Goal: Task Accomplishment & Management: Manage account settings

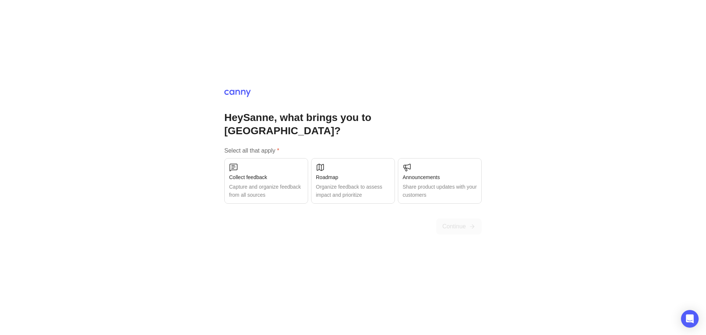
click at [271, 175] on div "Collect feedback Capture and organize feedback from all sources" at bounding box center [266, 181] width 84 height 46
click at [356, 183] on div "Organize feedback to assess impact and prioritize" at bounding box center [353, 191] width 74 height 16
click at [458, 223] on span "Continue" at bounding box center [455, 226] width 24 height 9
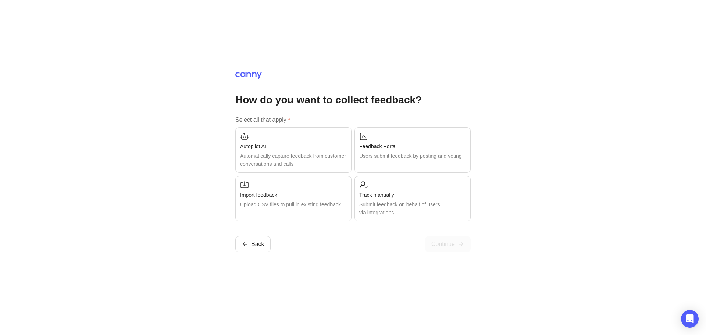
click at [431, 203] on div "Submit feedback on behalf of users via integrations" at bounding box center [412, 208] width 107 height 16
click at [417, 157] on div "Users submit feedback by posting and voting" at bounding box center [412, 156] width 107 height 8
click at [399, 160] on div "Users submit feedback by posting and voting" at bounding box center [412, 156] width 107 height 8
click at [409, 160] on div "Users submit feedback by posting and voting" at bounding box center [412, 156] width 107 height 8
click at [444, 244] on span "Continue" at bounding box center [443, 244] width 24 height 9
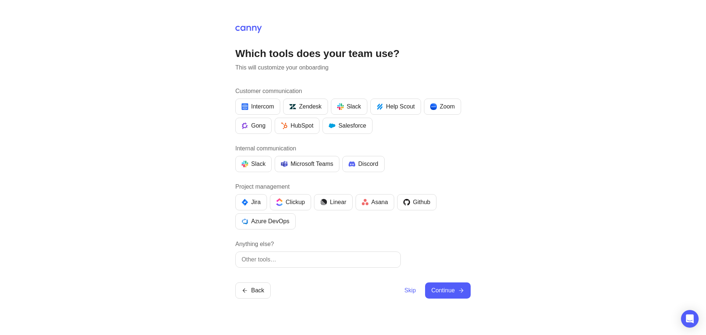
click at [0, 335] on nordpass-portal at bounding box center [0, 335] width 0 height 0
click at [288, 124] on div "HubSpot" at bounding box center [297, 125] width 32 height 9
click at [312, 163] on div "Microsoft Teams" at bounding box center [307, 164] width 52 height 9
click at [378, 199] on div "Asana" at bounding box center [375, 202] width 26 height 9
click at [262, 258] on input "text" at bounding box center [318, 259] width 153 height 9
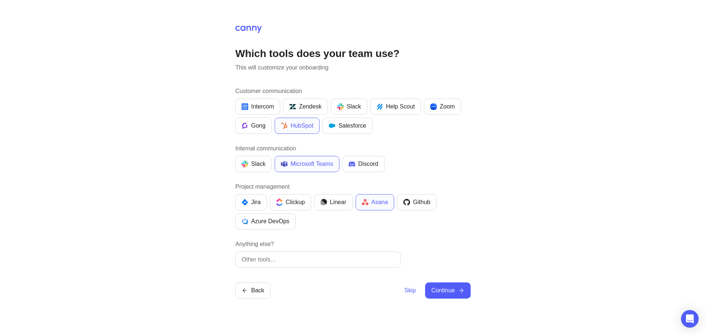
click at [189, 244] on div "Which tools does your team use? This will customize your onboarding Customer co…" at bounding box center [353, 167] width 706 height 335
click at [475, 289] on div "Which tools does your team use? This will customize your onboarding Customer co…" at bounding box center [353, 167] width 706 height 335
click at [459, 292] on icon "submit" at bounding box center [461, 290] width 7 height 7
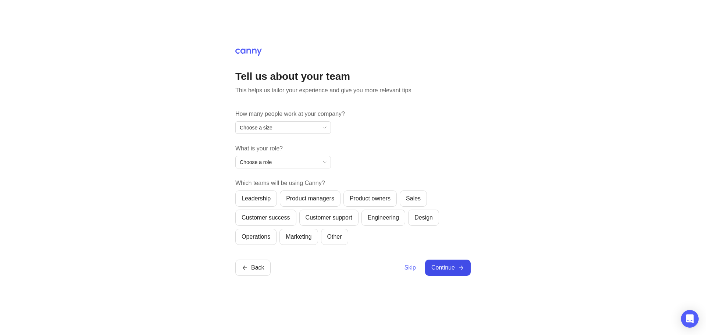
click at [271, 128] on span "Choose a size" at bounding box center [256, 128] width 33 height 8
click at [160, 147] on div "Tell us about your team This helps us tailor your experience and give you more …" at bounding box center [353, 167] width 706 height 335
click at [408, 268] on span "Skip" at bounding box center [410, 267] width 11 height 9
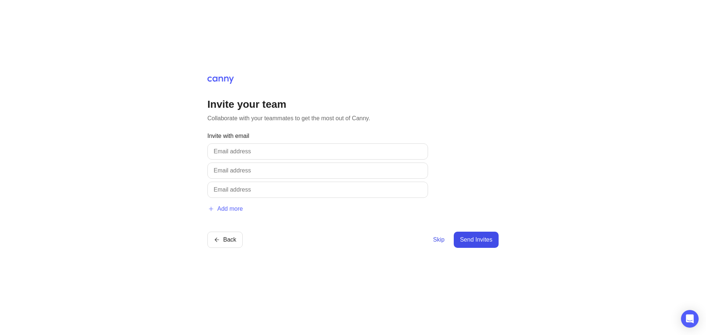
click at [436, 241] on span "Skip" at bounding box center [438, 239] width 11 height 9
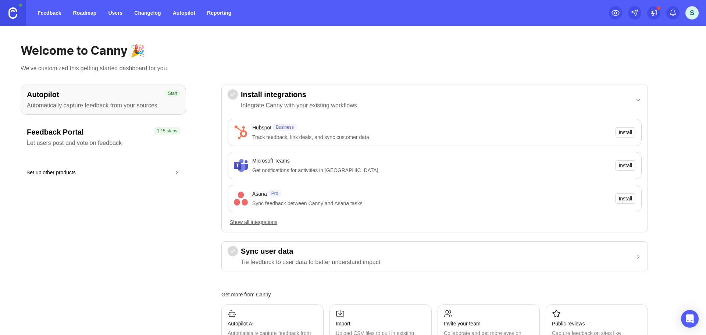
click at [65, 135] on h3 "Feedback Portal" at bounding box center [103, 132] width 153 height 10
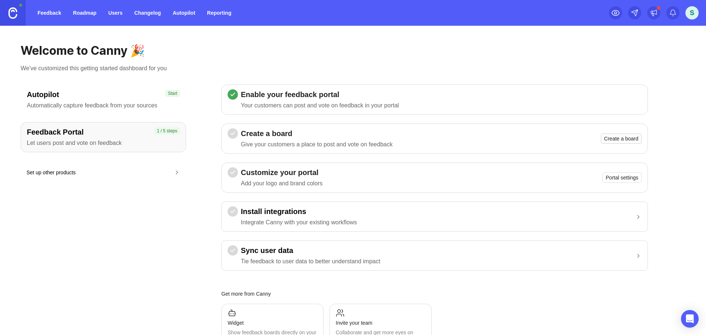
click at [623, 141] on span "Create a board" at bounding box center [621, 138] width 34 height 7
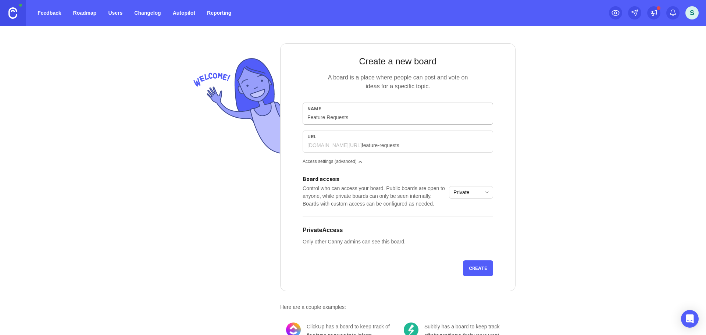
click at [316, 117] on input "text" at bounding box center [398, 117] width 181 height 8
click at [312, 145] on div "[DOMAIN_NAME][URL]" at bounding box center [335, 145] width 54 height 7
click at [235, 216] on div at bounding box center [236, 201] width 90 height 317
click at [42, 10] on link "Feedback" at bounding box center [49, 12] width 33 height 13
click at [47, 17] on link "Feedback" at bounding box center [49, 12] width 33 height 13
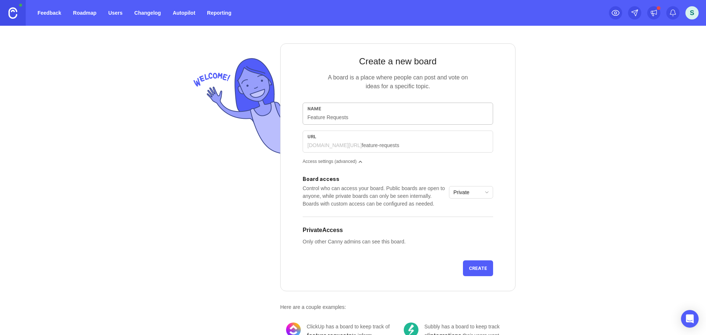
click at [92, 18] on link "Roadmap" at bounding box center [85, 12] width 32 height 13
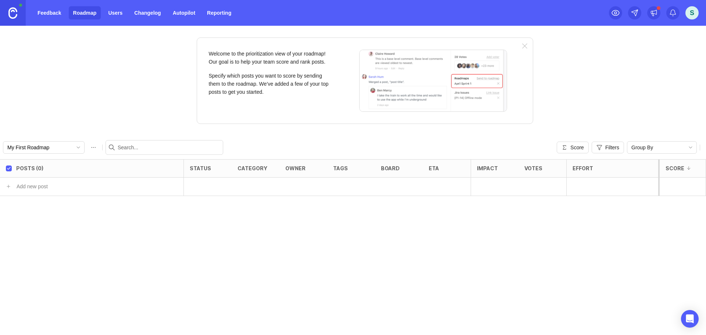
click at [117, 14] on link "Users" at bounding box center [115, 12] width 23 height 13
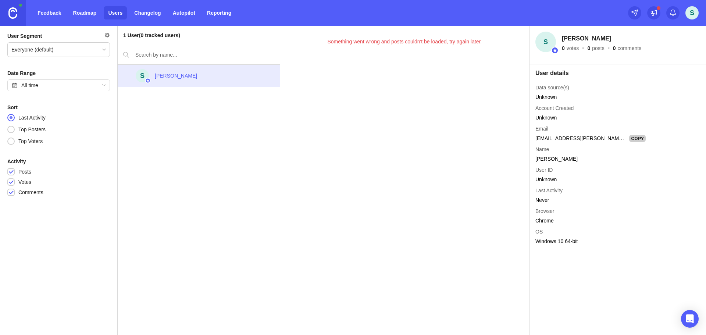
click at [151, 11] on link "Changelog" at bounding box center [147, 12] width 35 height 13
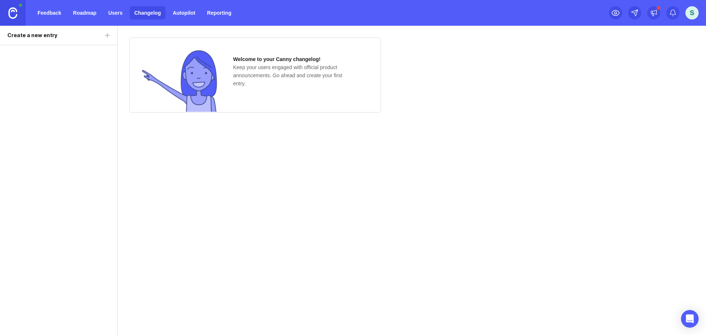
click at [185, 10] on link "Autopilot" at bounding box center [183, 12] width 31 height 13
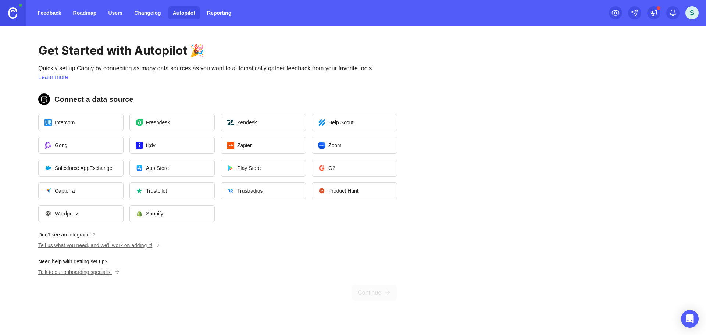
click at [213, 13] on link "Reporting" at bounding box center [219, 12] width 33 height 13
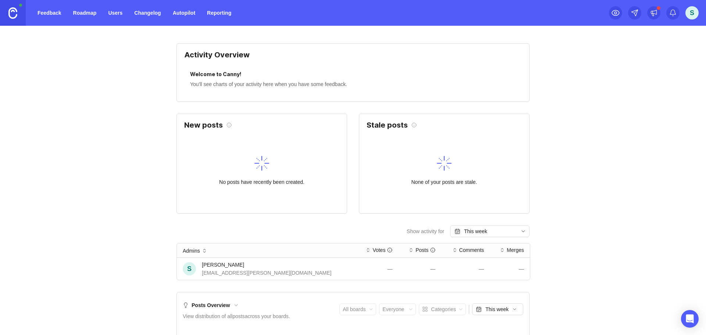
click at [53, 17] on link "Feedback" at bounding box center [49, 12] width 33 height 13
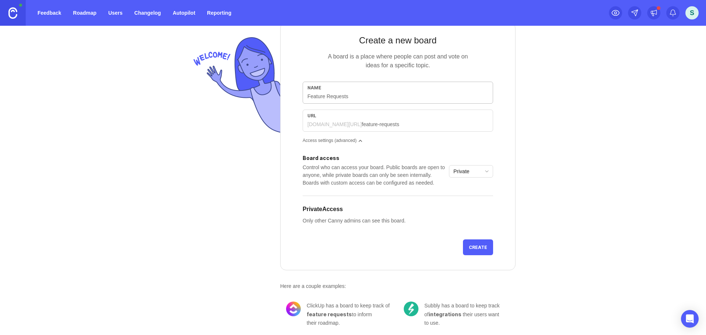
scroll to position [32, 0]
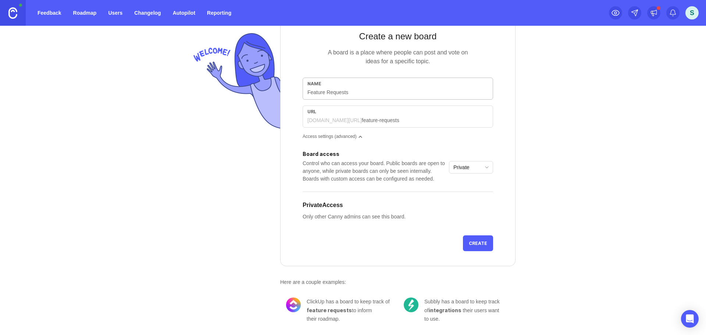
type input "F"
type input "f"
type input "Fe"
type input "fe"
type input "Fea"
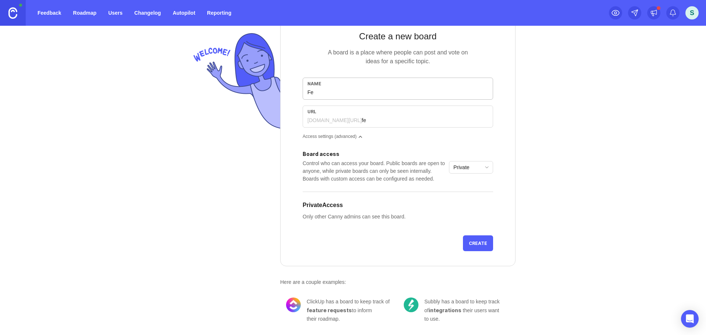
type input "fea"
type input "Feat"
type input "feat"
type input "Featu"
type input "featu"
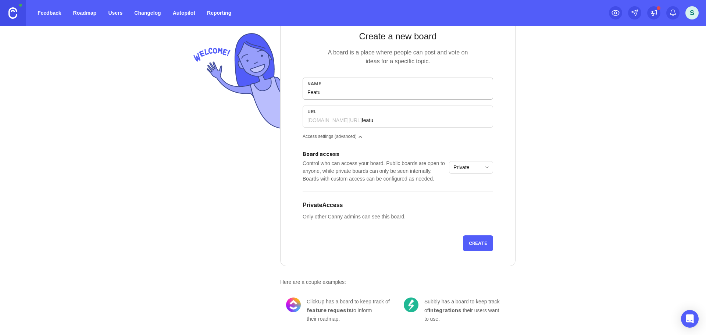
type input "Featur"
type input "featur"
type input "Feature"
type input "feature"
type input "Feature R"
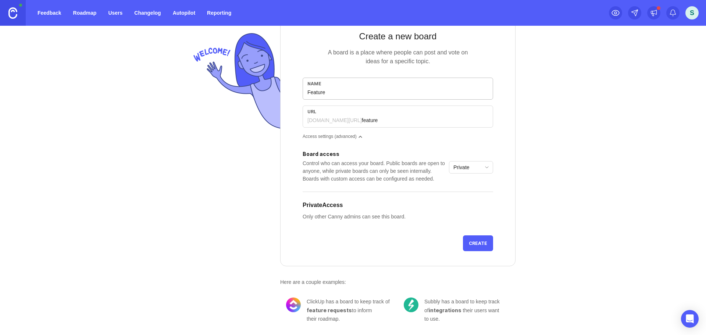
type input "feature-r"
type input "Feature Re"
type input "feature-re"
type input "Feature Req"
type input "feature-req"
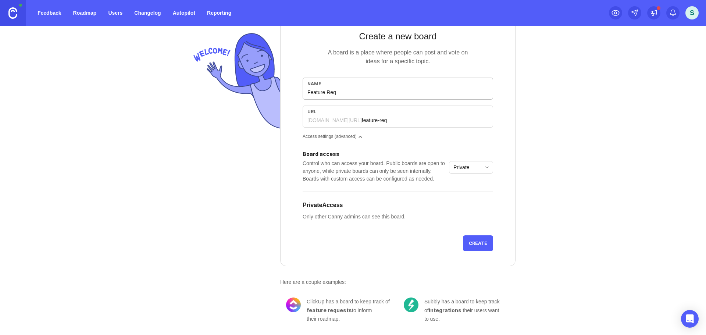
type input "Feature Requ"
type input "feature-requ"
type input "Feature Reque"
type input "feature-reque"
type input "Feature Reques"
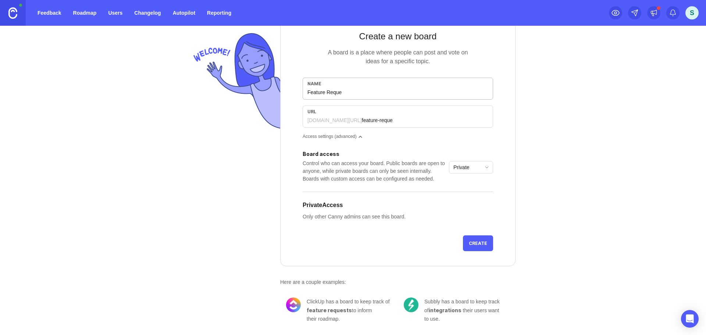
type input "feature-reques"
type input "Feature Request"
type input "feature-request"
type input "Feature Requests"
type input "feature-requests"
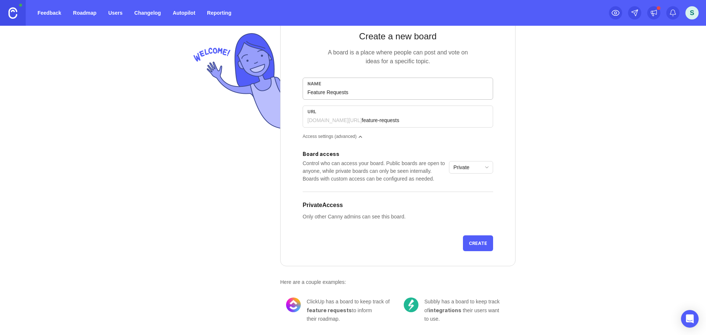
type input "Feature Requests"
click at [481, 167] on span "toggle menu" at bounding box center [487, 167] width 12 height 8
click at [383, 164] on div "Control who can access your board. Public boards are open to anyone, while priv…" at bounding box center [374, 171] width 143 height 23
click at [484, 243] on span "Create" at bounding box center [478, 244] width 18 height 6
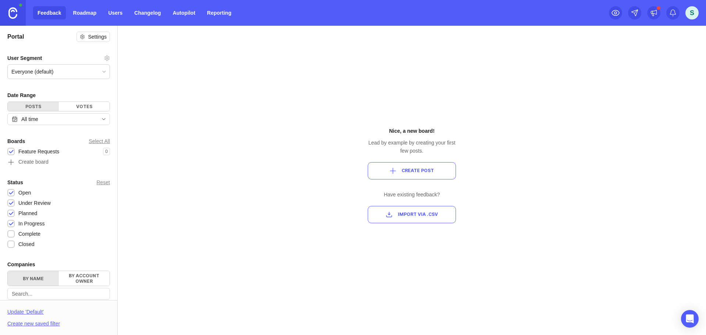
drag, startPoint x: 10, startPoint y: 233, endPoint x: 35, endPoint y: 244, distance: 26.4
click at [10, 233] on div at bounding box center [11, 235] width 5 height 6
click at [47, 69] on div "Everyone (default)" at bounding box center [32, 72] width 42 height 8
click at [179, 88] on div "Portal Settings User Segment Everyone (default) Date Range Posts Votes All time…" at bounding box center [353, 180] width 706 height 309
click at [75, 106] on div "Votes" at bounding box center [84, 106] width 51 height 9
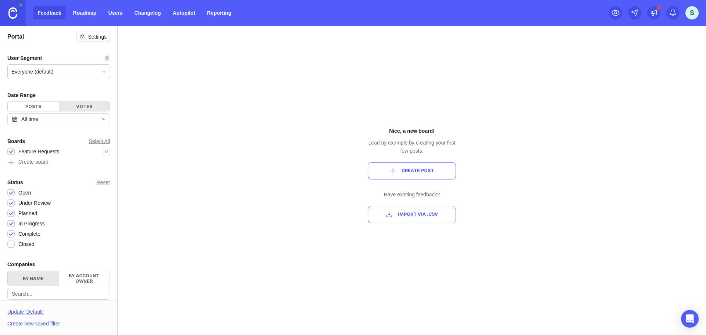
click at [32, 104] on div "Posts" at bounding box center [33, 106] width 51 height 9
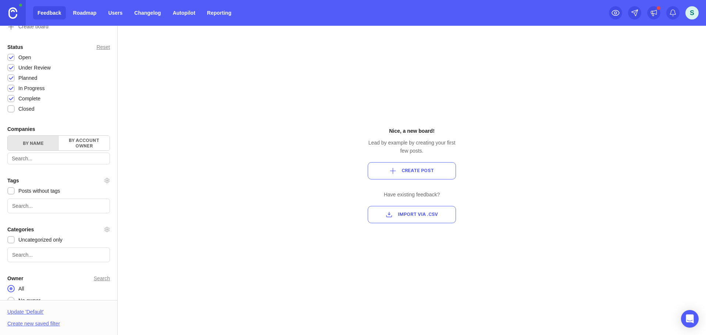
scroll to position [147, 0]
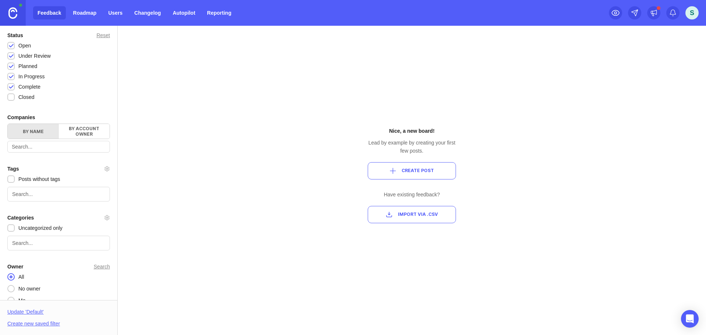
click at [34, 147] on input "text" at bounding box center [59, 147] width 94 height 8
click at [194, 170] on div "Portal Settings User Segment Everyone (default) Date Range Posts Votes All time…" at bounding box center [353, 180] width 706 height 309
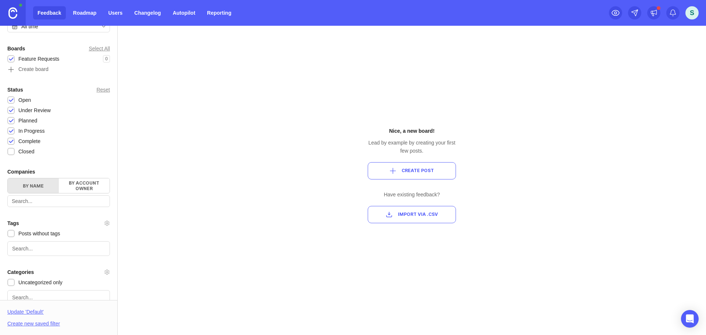
scroll to position [157, 0]
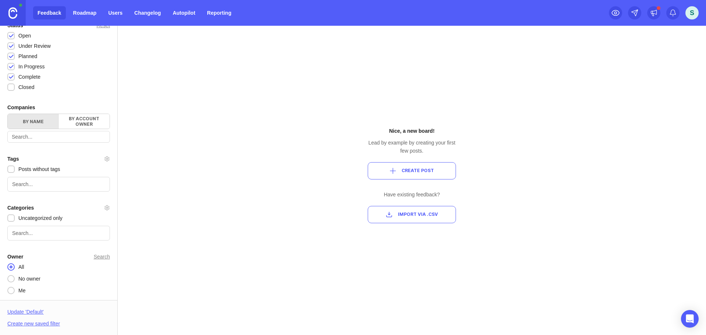
click at [418, 172] on span "Create Post" at bounding box center [418, 171] width 32 height 6
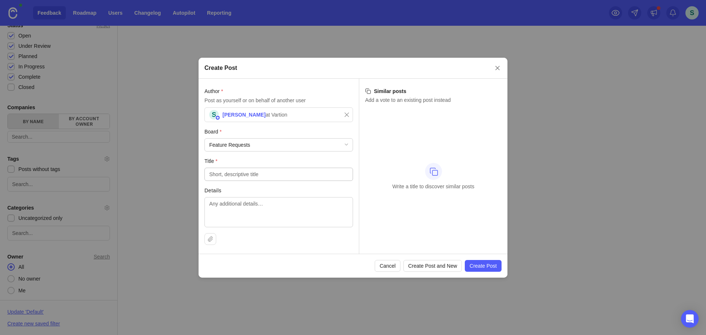
click at [260, 145] on div "Feature Requests" at bounding box center [279, 145] width 148 height 13
click at [249, 181] on div "Author * Post as yourself or on behalf of another user S [PERSON_NAME] at Varti…" at bounding box center [279, 166] width 160 height 175
click at [235, 173] on input "Title *" at bounding box center [278, 174] width 139 height 8
type input "Testing a new feature"
type textarea "New feature details"
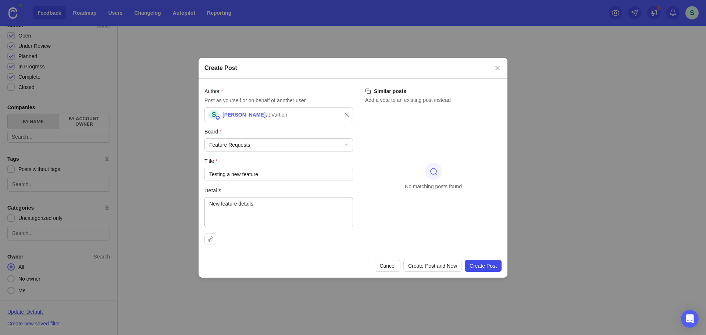
click at [475, 264] on span "Create Post" at bounding box center [483, 265] width 27 height 7
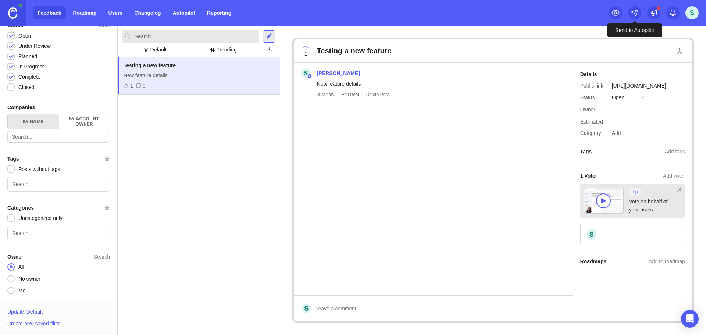
click at [634, 13] on icon at bounding box center [634, 12] width 7 height 7
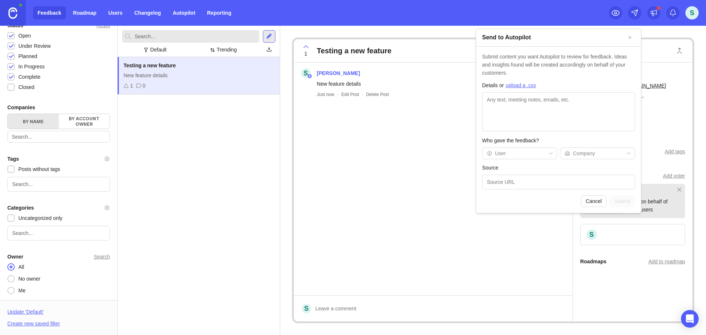
click at [577, 16] on div "Feedback Roadmap Users Changelog Autopilot Reporting S" at bounding box center [353, 13] width 706 height 26
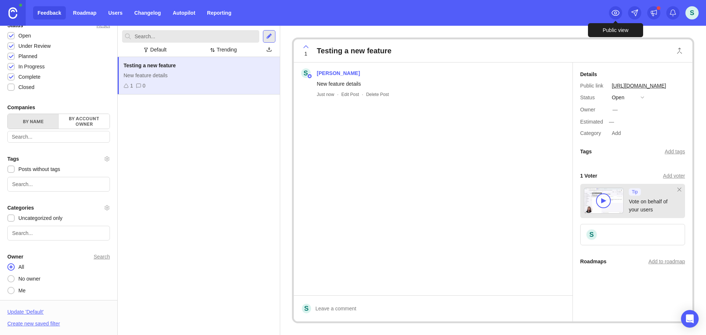
click at [617, 12] on icon at bounding box center [615, 12] width 9 height 9
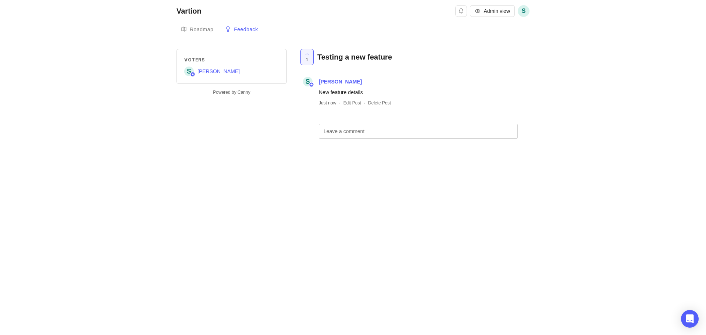
click at [200, 29] on div "Roadmap" at bounding box center [202, 29] width 24 height 5
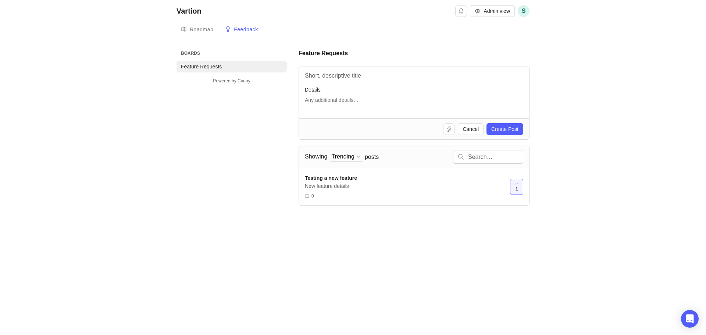
click at [198, 30] on div "Roadmap" at bounding box center [202, 29] width 24 height 5
click at [199, 29] on div "Roadmap" at bounding box center [202, 29] width 24 height 5
click at [519, 186] on div at bounding box center [517, 186] width 13 height 15
click at [517, 189] on span "0" at bounding box center [517, 189] width 3 height 6
click at [375, 157] on span "posts" at bounding box center [372, 157] width 14 height 8
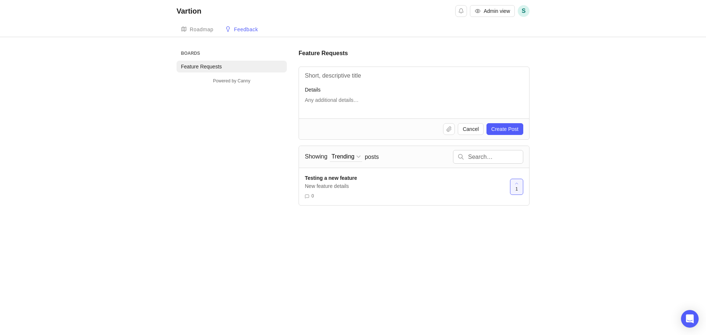
click at [353, 157] on div "Trending" at bounding box center [342, 157] width 23 height 8
click at [230, 169] on div "Boards Feature Requests Powered by Canny Feature Requests Details Cancel Create…" at bounding box center [353, 127] width 353 height 157
click at [458, 13] on button "Notifications" at bounding box center [461, 11] width 12 height 12
click at [357, 7] on div "Vartion Admin view S Create" at bounding box center [353, 11] width 353 height 22
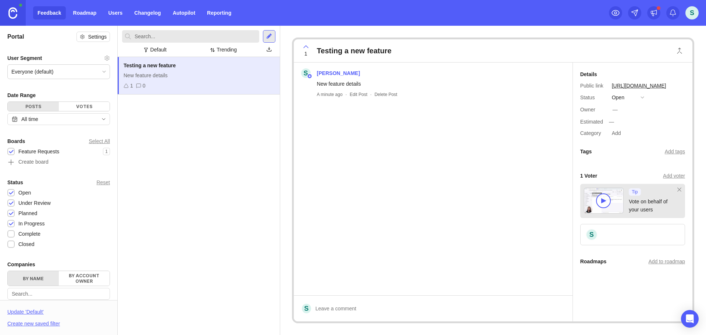
click at [695, 10] on div "S" at bounding box center [692, 12] width 13 height 13
click at [10, 11] on img at bounding box center [12, 12] width 9 height 11
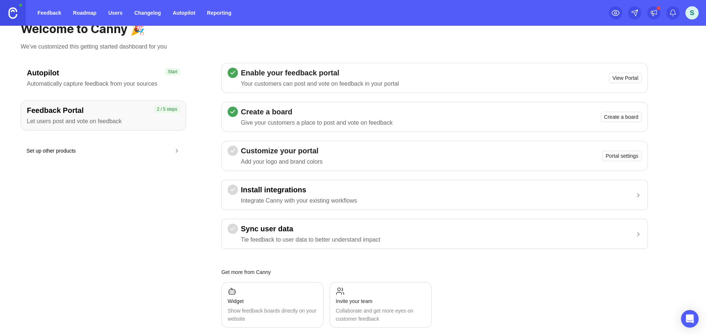
scroll to position [32, 0]
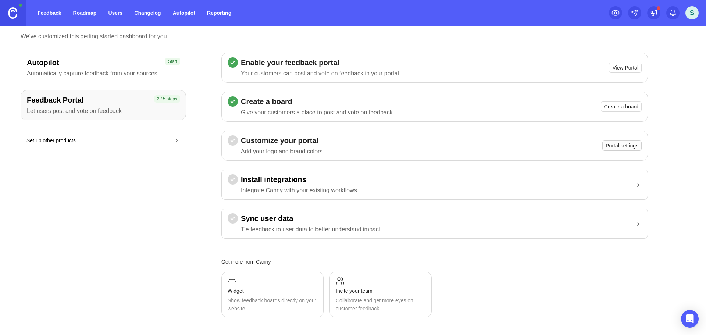
click at [616, 148] on span "Portal settings" at bounding box center [622, 145] width 33 height 7
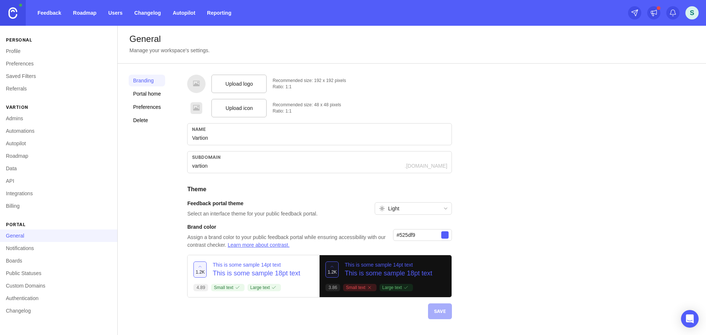
click at [414, 206] on div "Light" at bounding box center [407, 209] width 65 height 12
click at [405, 225] on span "System preference" at bounding box center [412, 223] width 43 height 8
click at [398, 211] on span "System preference" at bounding box center [409, 209] width 43 height 8
click at [396, 234] on span "Light" at bounding box center [396, 235] width 11 height 8
click at [150, 95] on link "Portal home" at bounding box center [147, 94] width 36 height 12
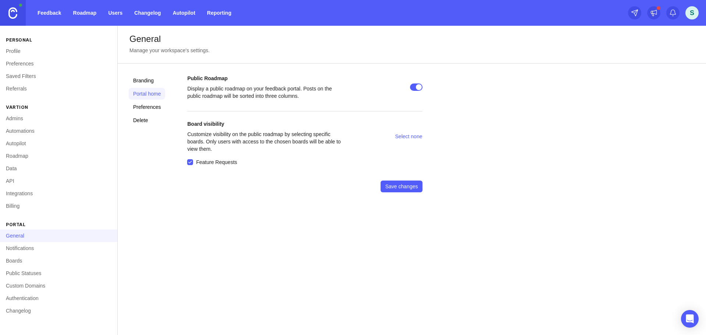
click at [150, 79] on link "Branding" at bounding box center [147, 81] width 36 height 12
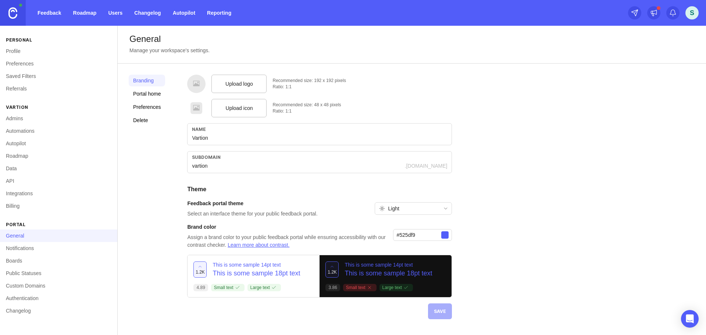
click at [150, 93] on link "Portal home" at bounding box center [147, 94] width 36 height 12
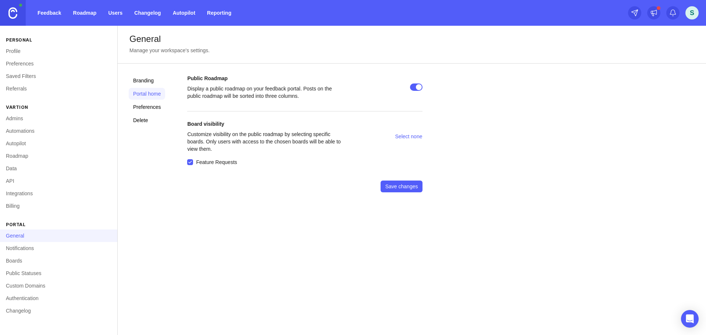
click at [152, 106] on link "Preferences" at bounding box center [147, 107] width 36 height 12
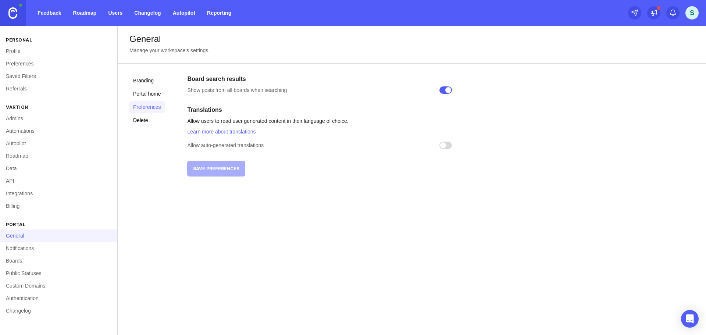
click at [139, 123] on link "Delete" at bounding box center [147, 120] width 36 height 12
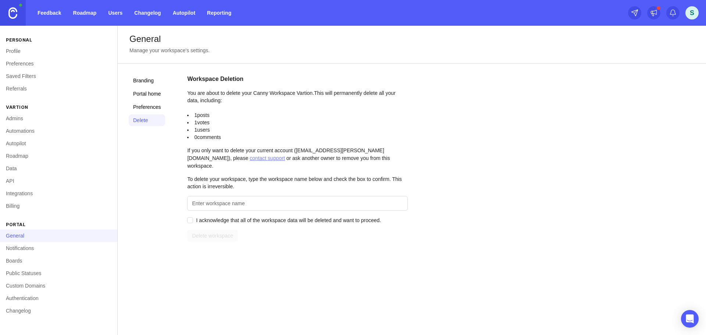
click at [207, 199] on input "Enter this workspace's name to confirm" at bounding box center [297, 203] width 211 height 8
click at [153, 185] on div "Branding Portal home Preferences Delete" at bounding box center [147, 158] width 36 height 167
click at [236, 199] on input "Enter this workspace's name to confirm" at bounding box center [297, 203] width 211 height 8
type input "V"
type input "Vartion"
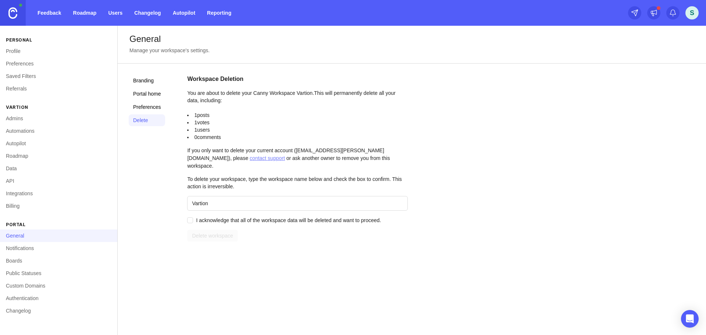
click at [245, 217] on span "I acknowledge that all of the workspace data will be deleted and want to procee…" at bounding box center [288, 220] width 185 height 7
click at [193, 217] on input "I acknowledge that all of the workspace data will be deleted and want to procee…" at bounding box center [190, 220] width 6 height 6
checkbox input "true"
click at [219, 232] on span "Delete workspace" at bounding box center [212, 235] width 41 height 7
